Goal: Task Accomplishment & Management: Use online tool/utility

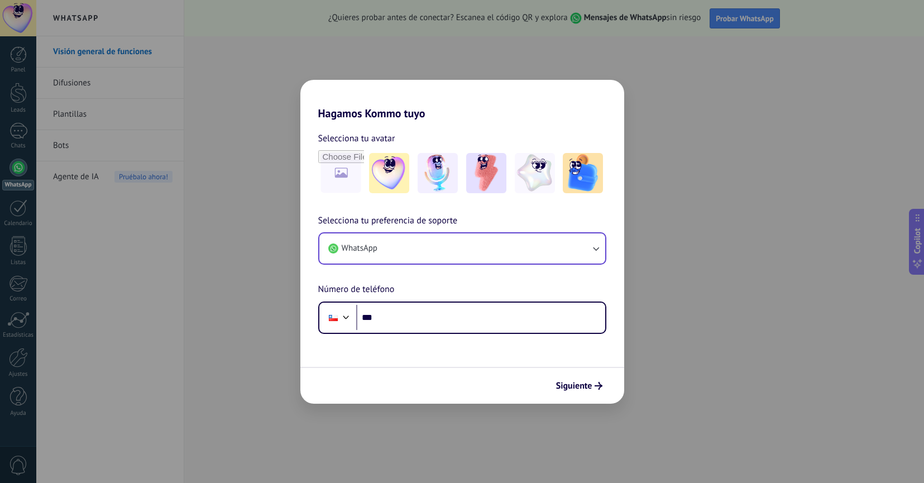
click at [593, 251] on icon "button" at bounding box center [595, 248] width 11 height 11
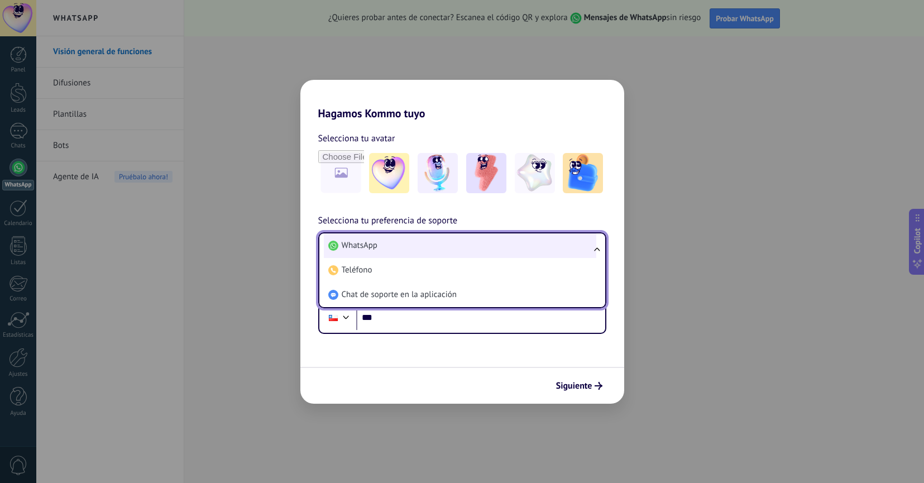
click at [369, 242] on span "WhatsApp" at bounding box center [360, 245] width 36 height 11
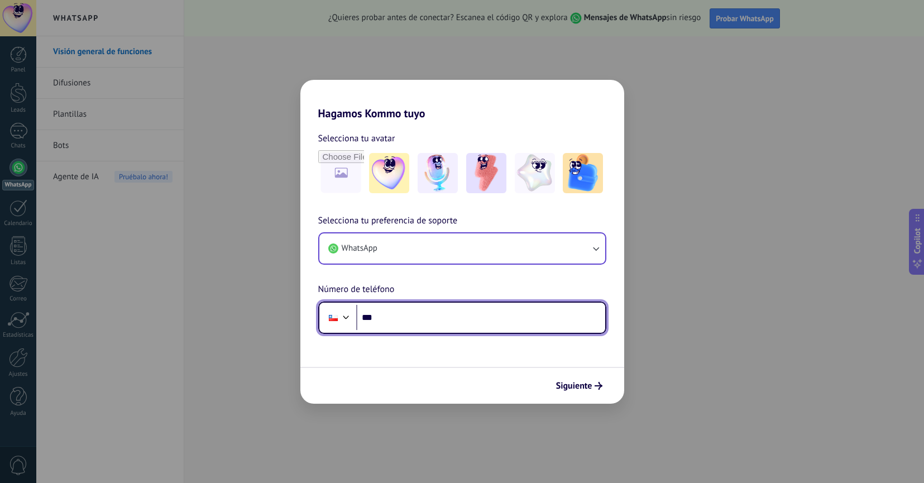
click at [431, 315] on input "***" at bounding box center [480, 318] width 249 height 26
type input "**********"
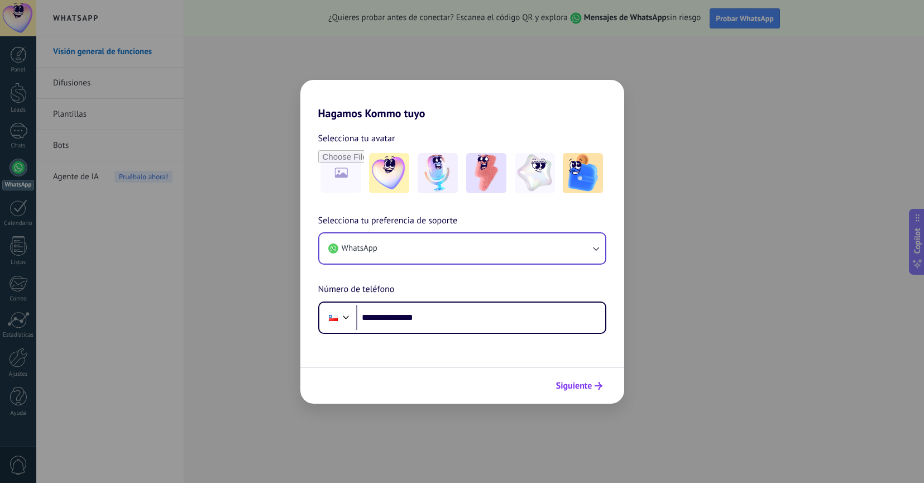
click at [585, 383] on span "Siguiente" at bounding box center [574, 386] width 36 height 8
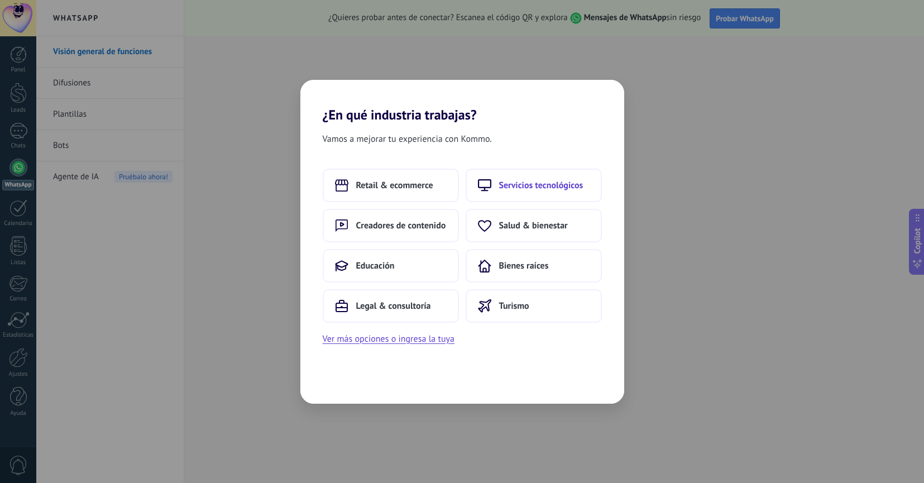
click at [523, 188] on span "Servicios tecnológicos" at bounding box center [541, 185] width 84 height 11
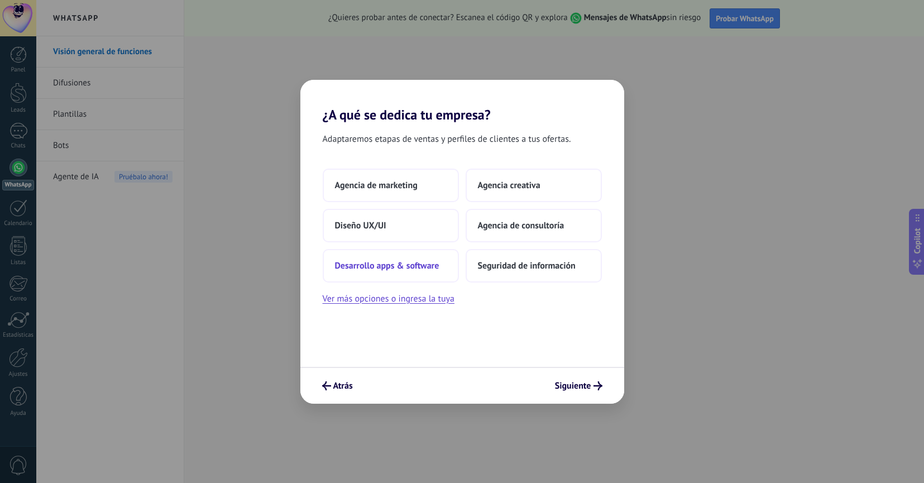
click at [402, 263] on span "Desarrollo apps & software" at bounding box center [387, 265] width 104 height 11
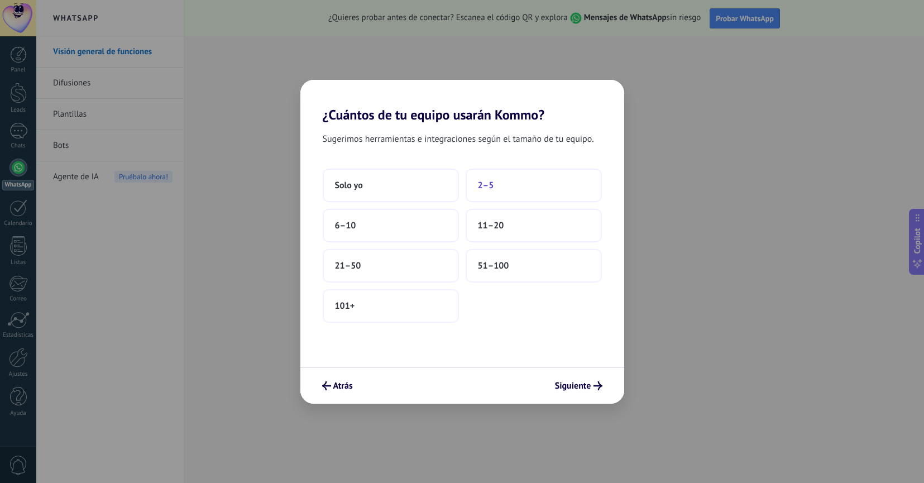
click at [498, 185] on button "2–5" at bounding box center [533, 185] width 136 height 33
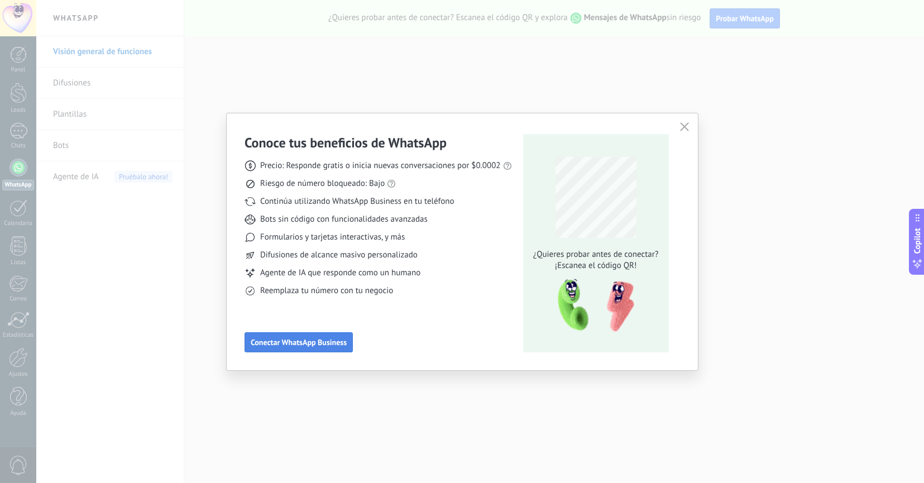
click at [295, 338] on span "Conectar WhatsApp Business" at bounding box center [299, 342] width 96 height 8
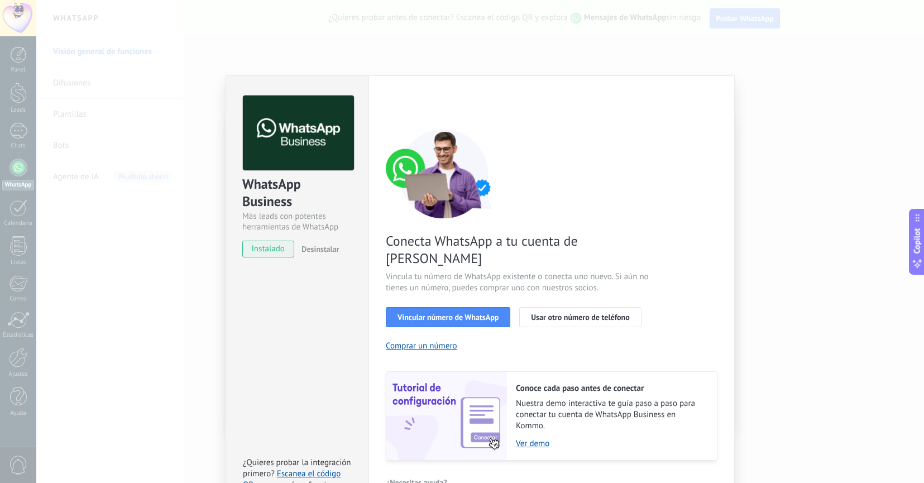
scroll to position [10, 0]
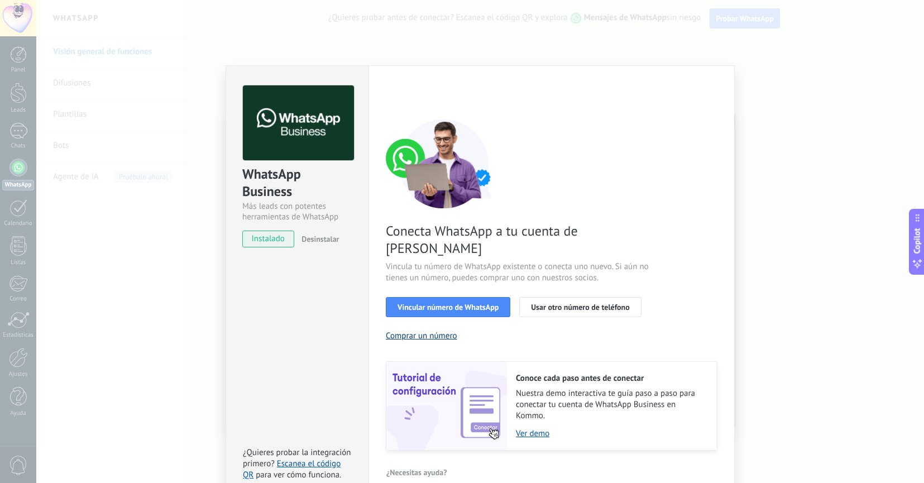
click at [437, 330] on button "Comprar un número" at bounding box center [421, 335] width 71 height 11
